Goal: Register for event/course

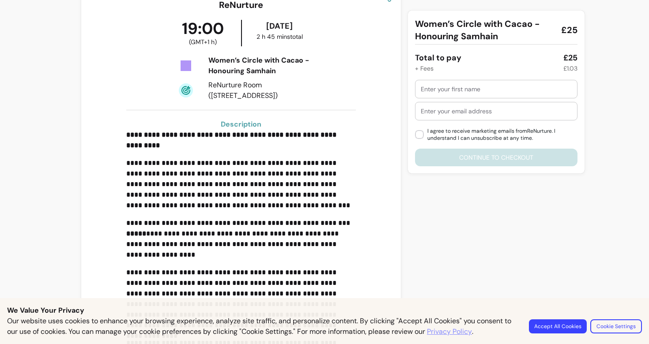
scroll to position [166, 0]
click at [550, 322] on button "Accept All Cookies" at bounding box center [558, 327] width 56 height 14
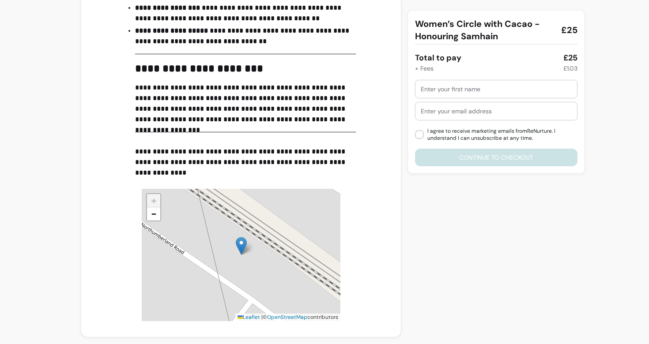
scroll to position [637, 0]
click at [153, 218] on span "−" at bounding box center [154, 213] width 6 height 13
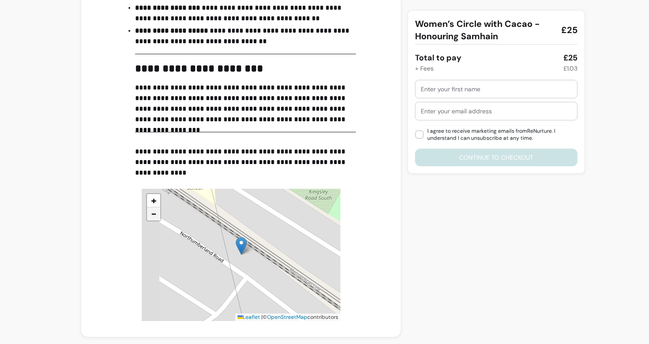
click at [153, 218] on span "−" at bounding box center [154, 213] width 6 height 13
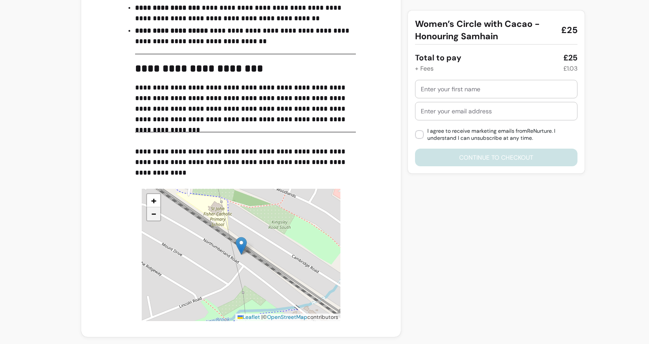
click at [153, 218] on span "−" at bounding box center [154, 213] width 6 height 13
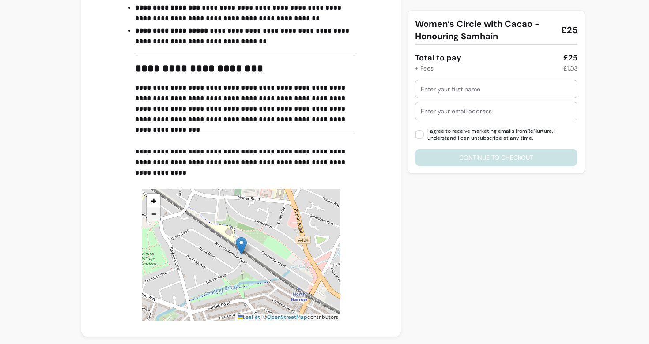
click at [153, 218] on span "−" at bounding box center [154, 213] width 6 height 13
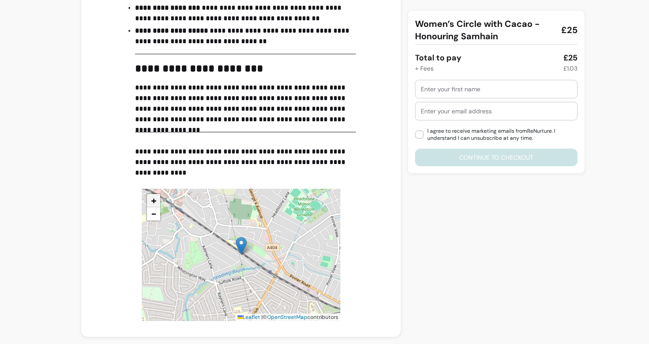
click at [152, 202] on span "+" at bounding box center [154, 200] width 6 height 13
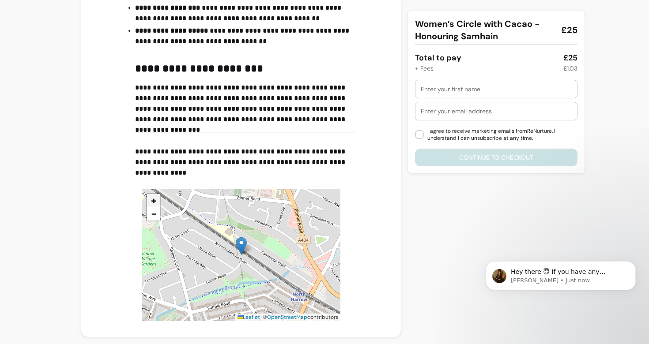
scroll to position [0, 0]
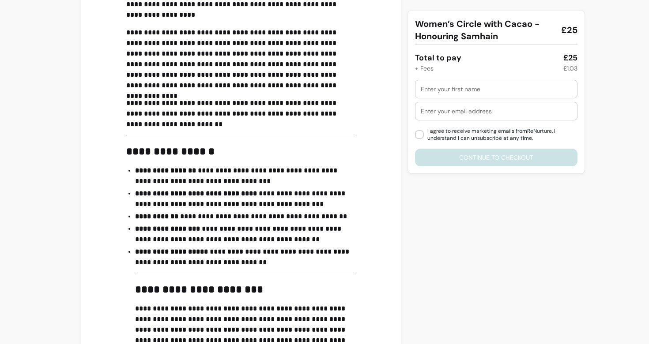
scroll to position [531, 0]
